Goal: Transaction & Acquisition: Subscribe to service/newsletter

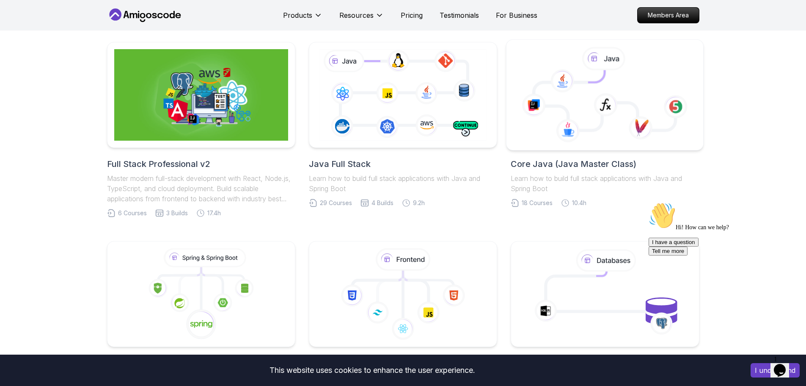
scroll to position [169, 0]
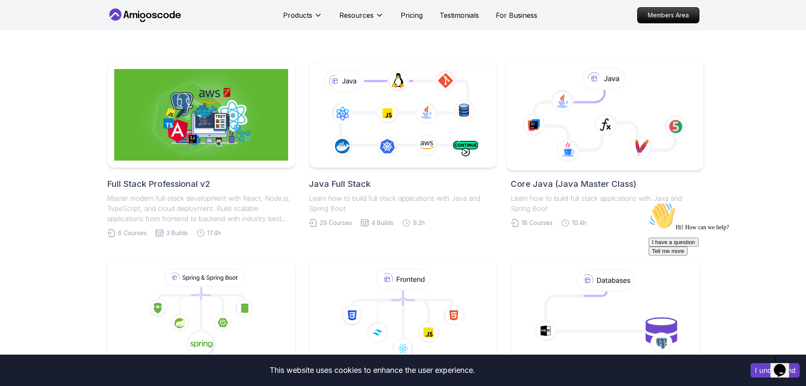
drag, startPoint x: 560, startPoint y: 102, endPoint x: 557, endPoint y: 98, distance: 4.5
click at [560, 102] on icon at bounding box center [563, 100] width 24 height 23
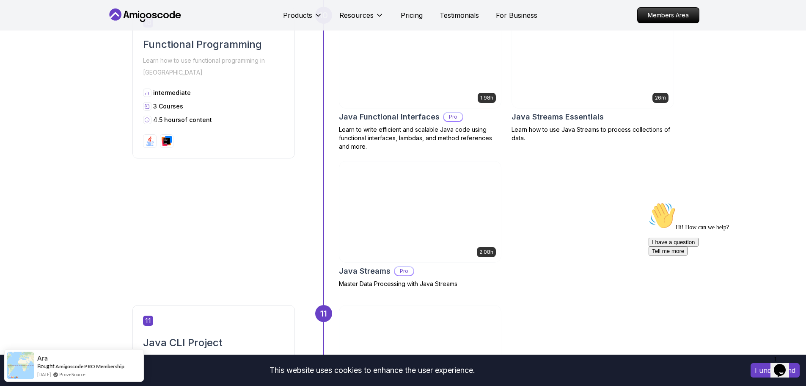
scroll to position [1990, 0]
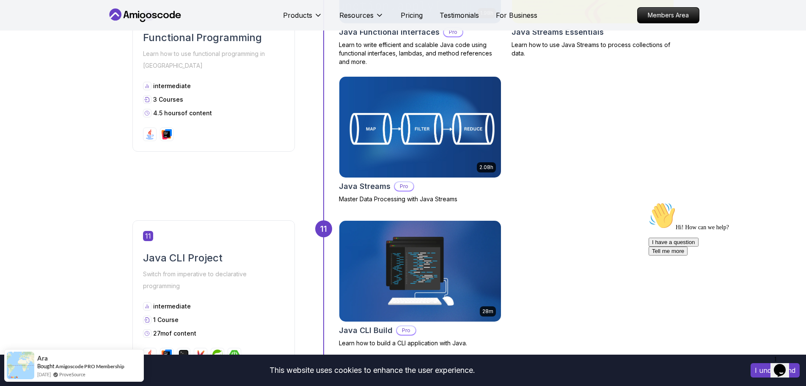
click at [405, 182] on p "Pro" at bounding box center [404, 186] width 19 height 8
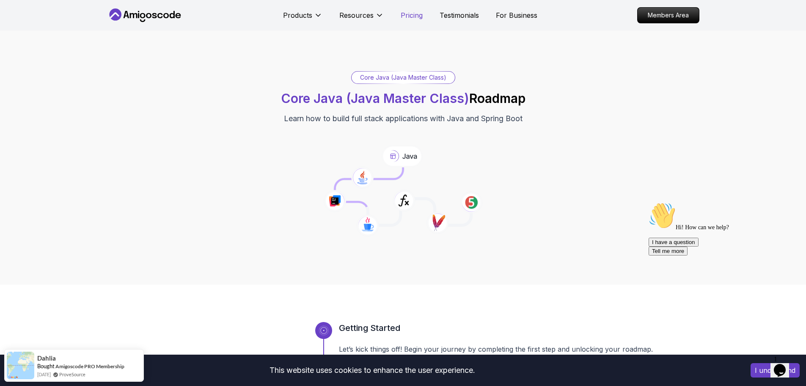
click at [413, 17] on p "Pricing" at bounding box center [412, 15] width 22 height 10
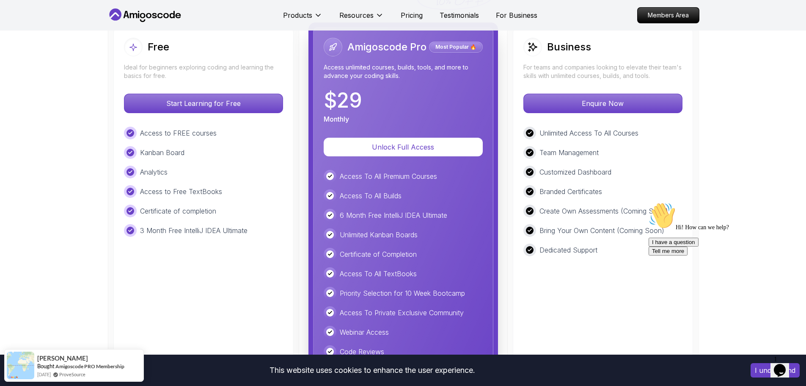
scroll to position [1981, 0]
